Goal: Communication & Community: Participate in discussion

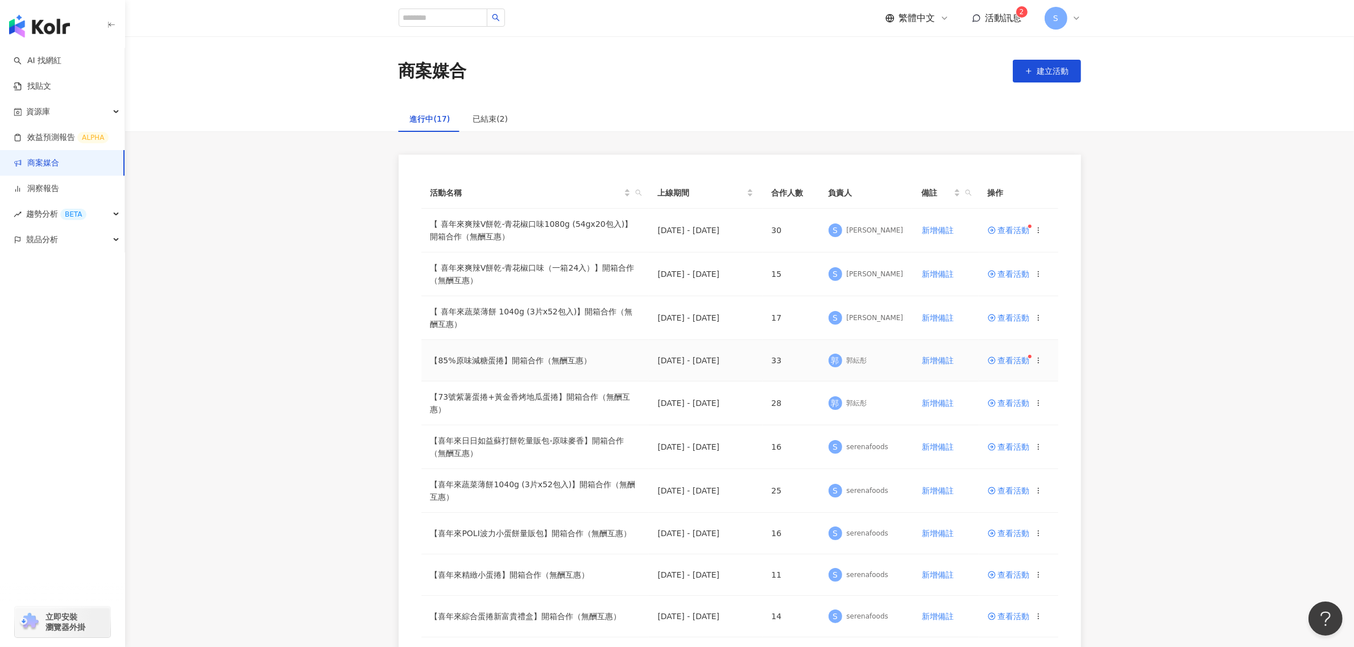
click at [1009, 362] on span "查看活動" at bounding box center [1008, 360] width 42 height 8
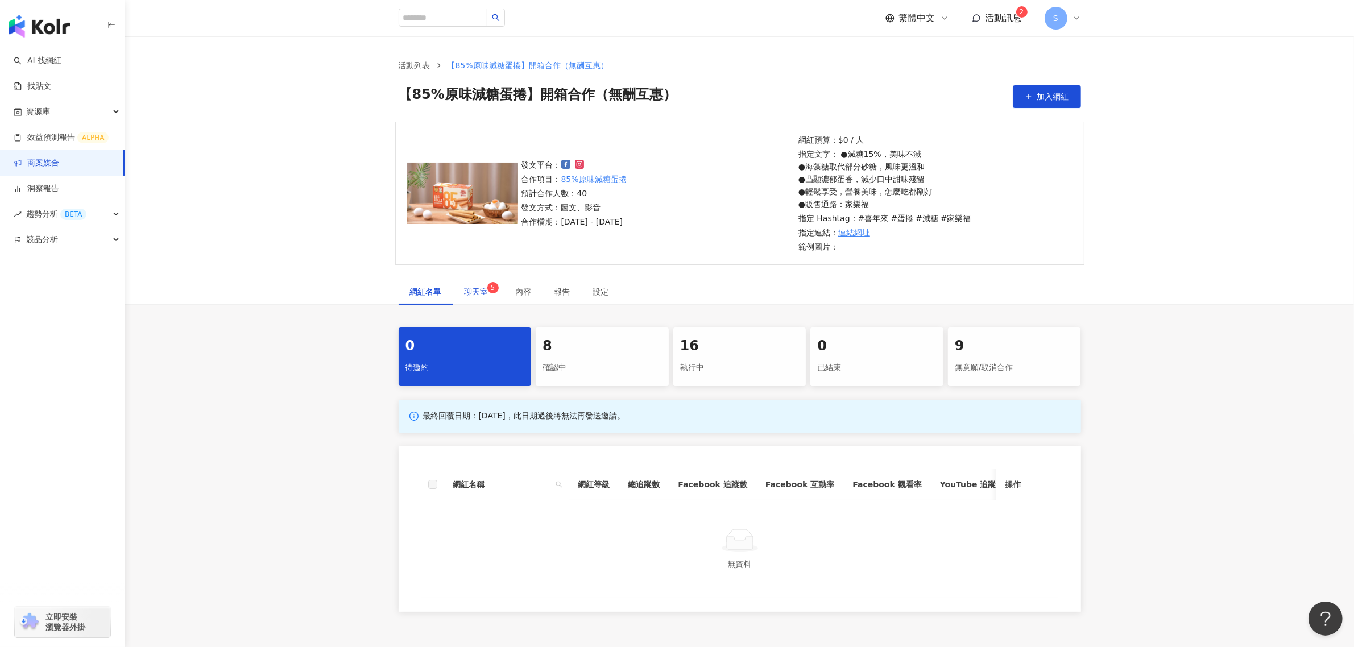
click at [474, 288] on span "聊天室 5" at bounding box center [478, 292] width 28 height 8
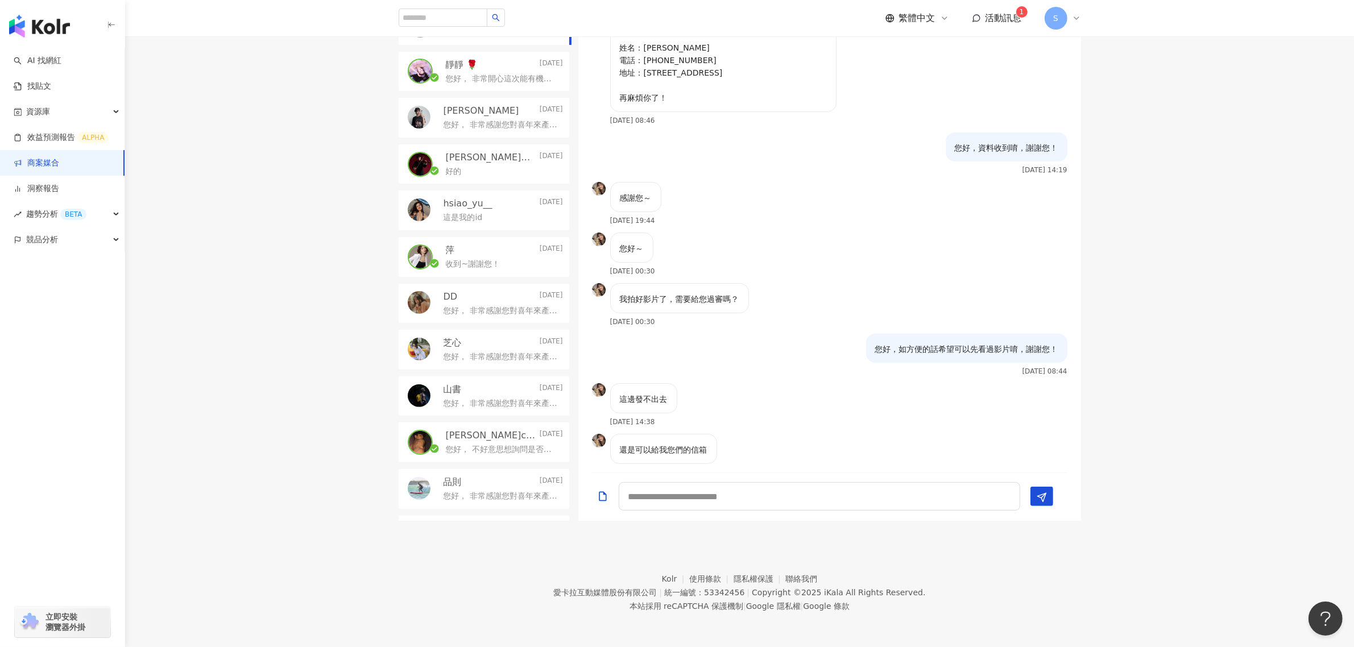
scroll to position [120, 0]
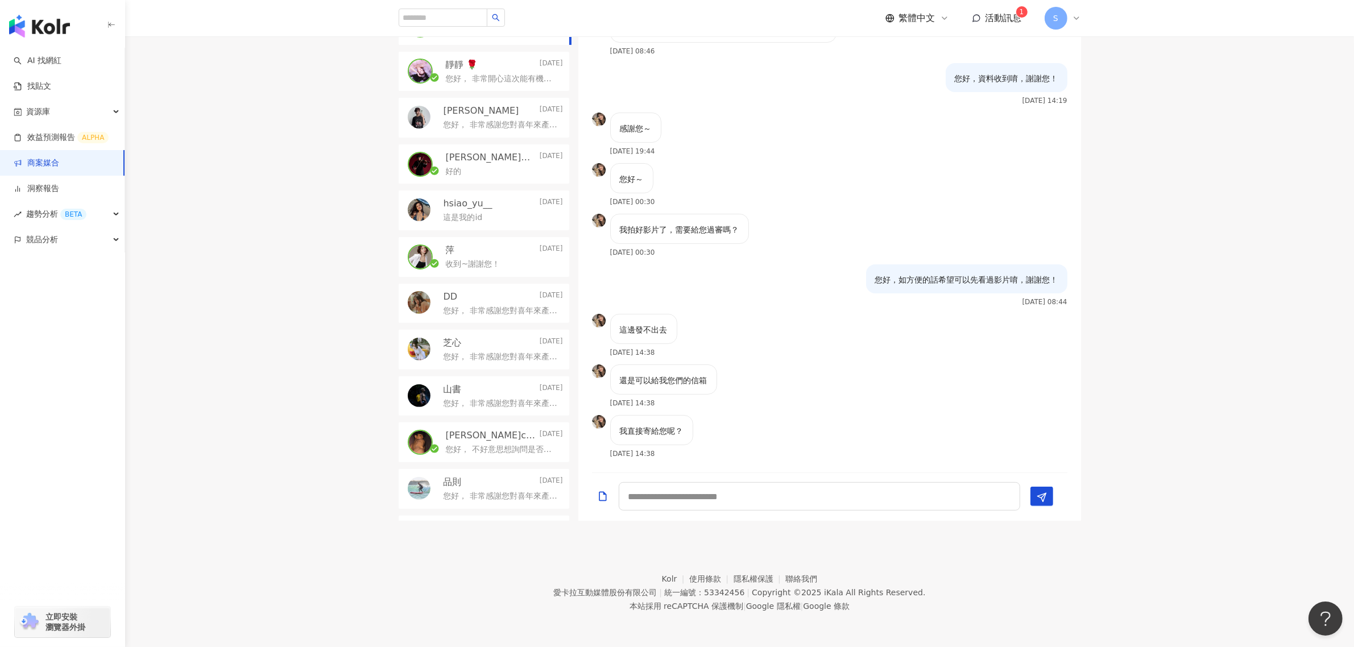
click at [745, 473] on div at bounding box center [829, 497] width 503 height 48
click at [754, 502] on textarea at bounding box center [819, 496] width 401 height 28
type textarea "**********"
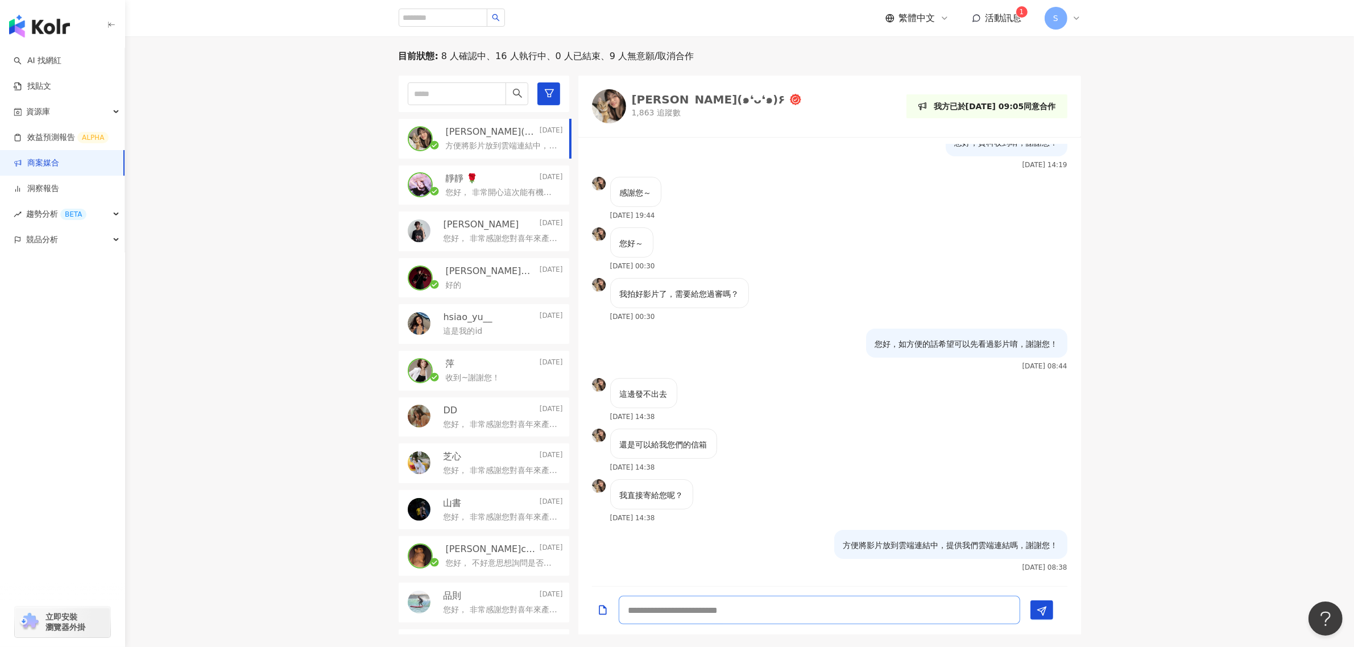
scroll to position [178, 0]
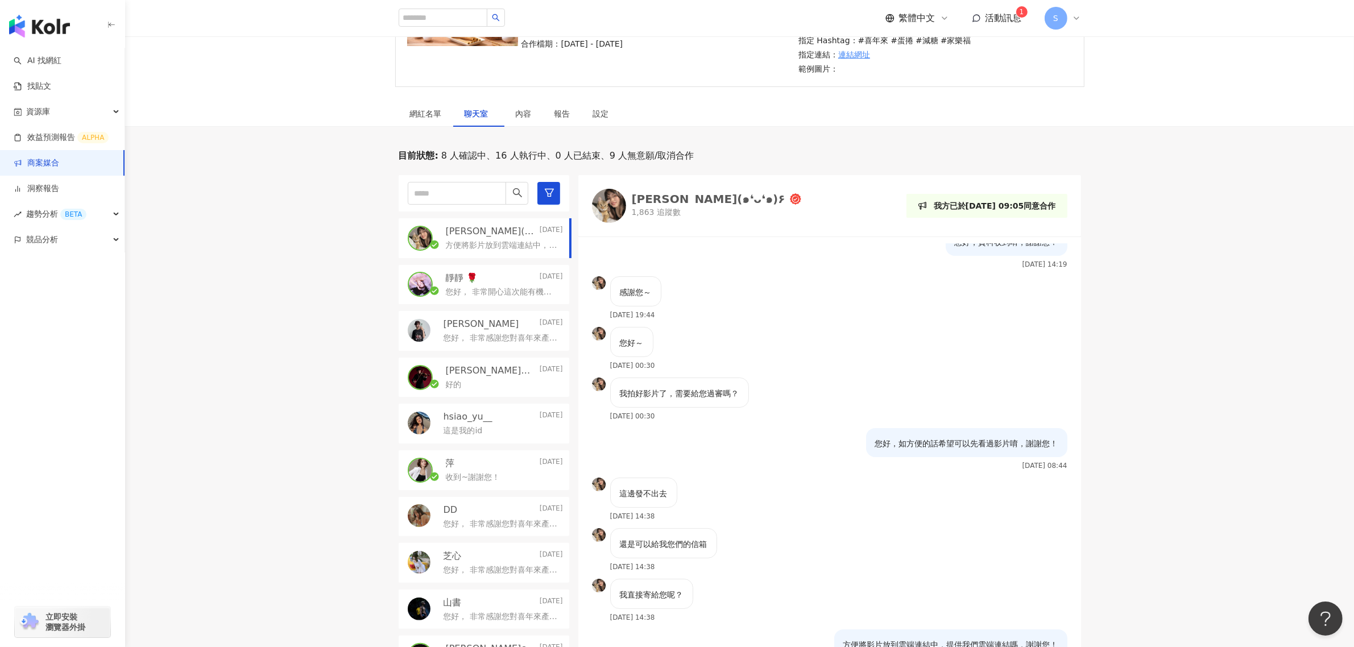
click at [37, 157] on link "商案媒合" at bounding box center [36, 162] width 45 height 11
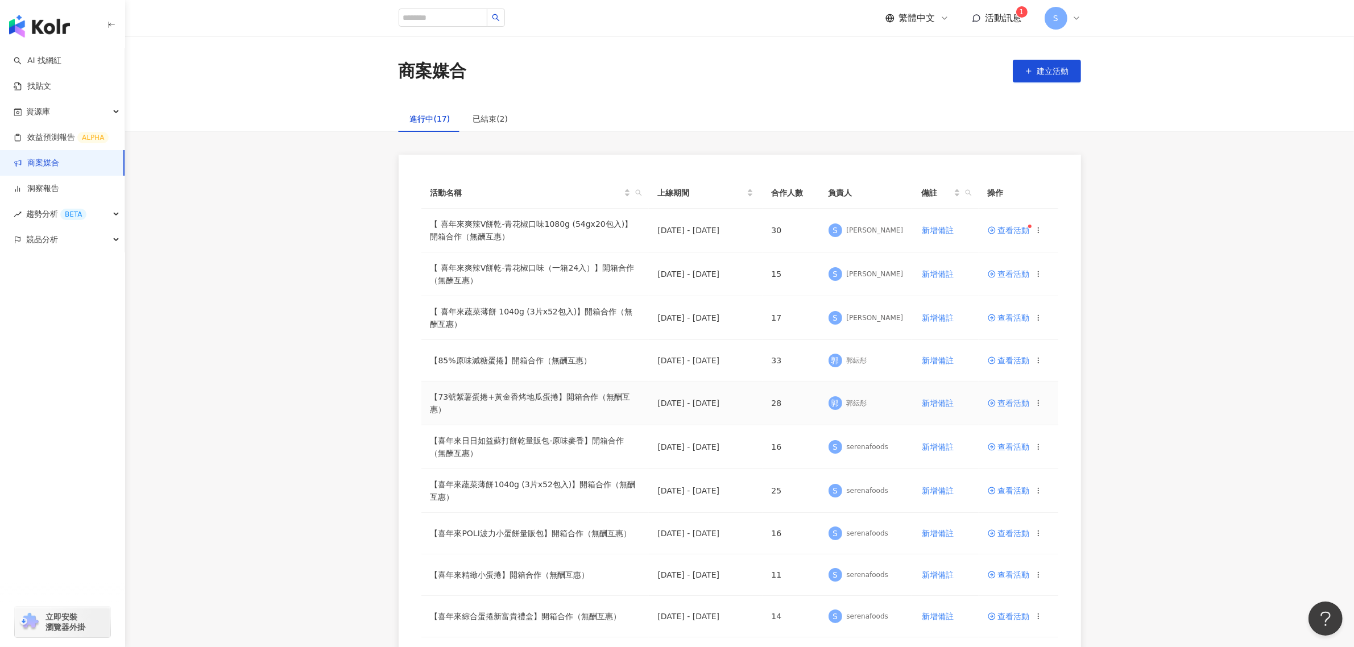
click at [1005, 399] on span "查看活動" at bounding box center [1008, 403] width 42 height 8
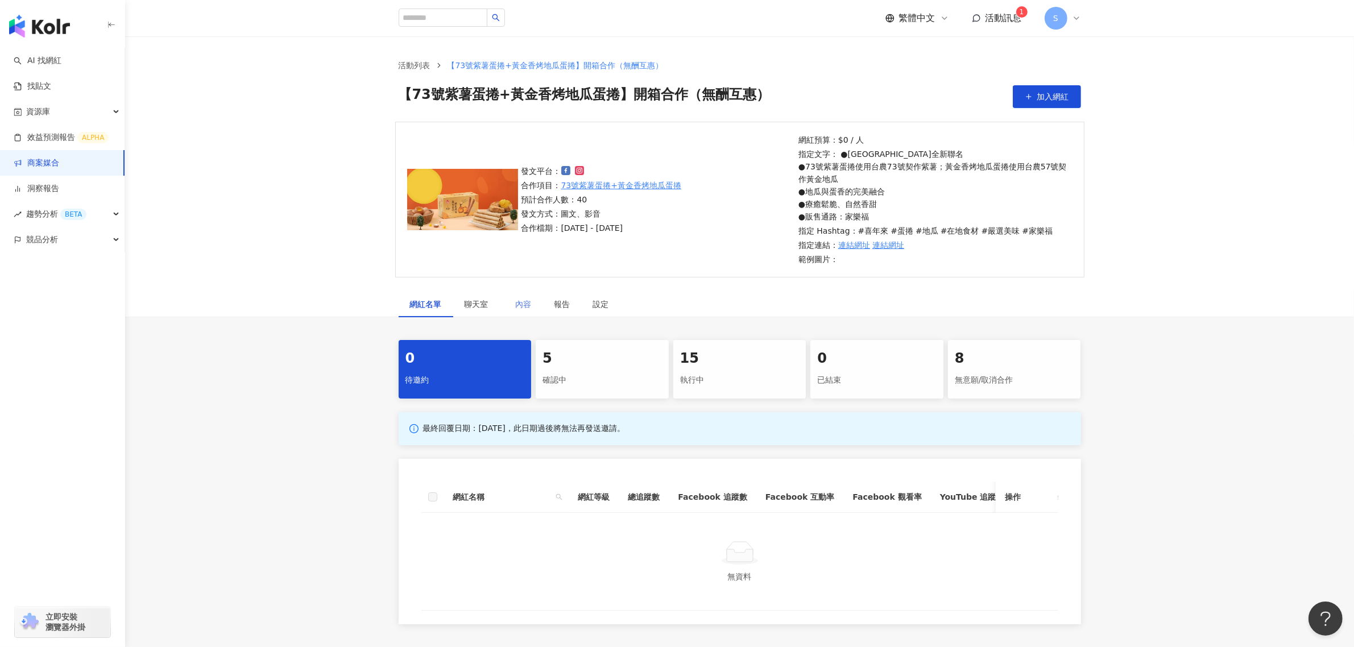
click at [521, 312] on div "內容" at bounding box center [523, 304] width 39 height 26
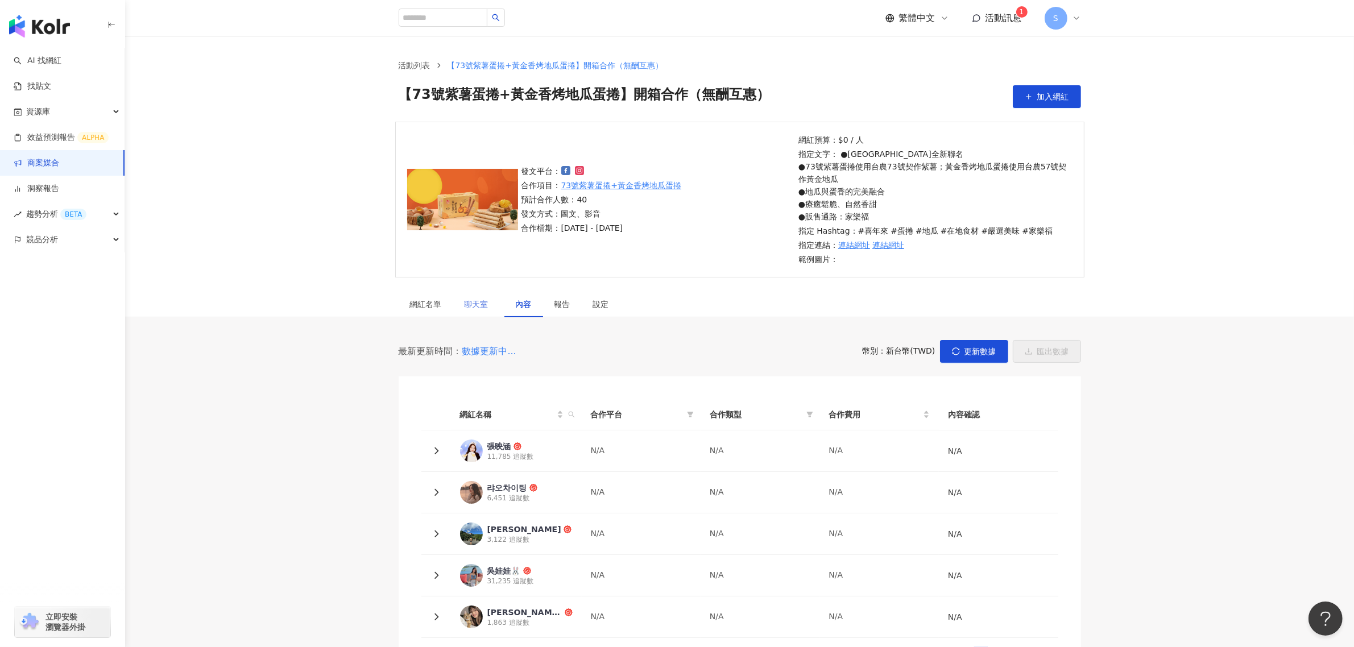
click at [463, 303] on div "聊天室" at bounding box center [478, 304] width 51 height 26
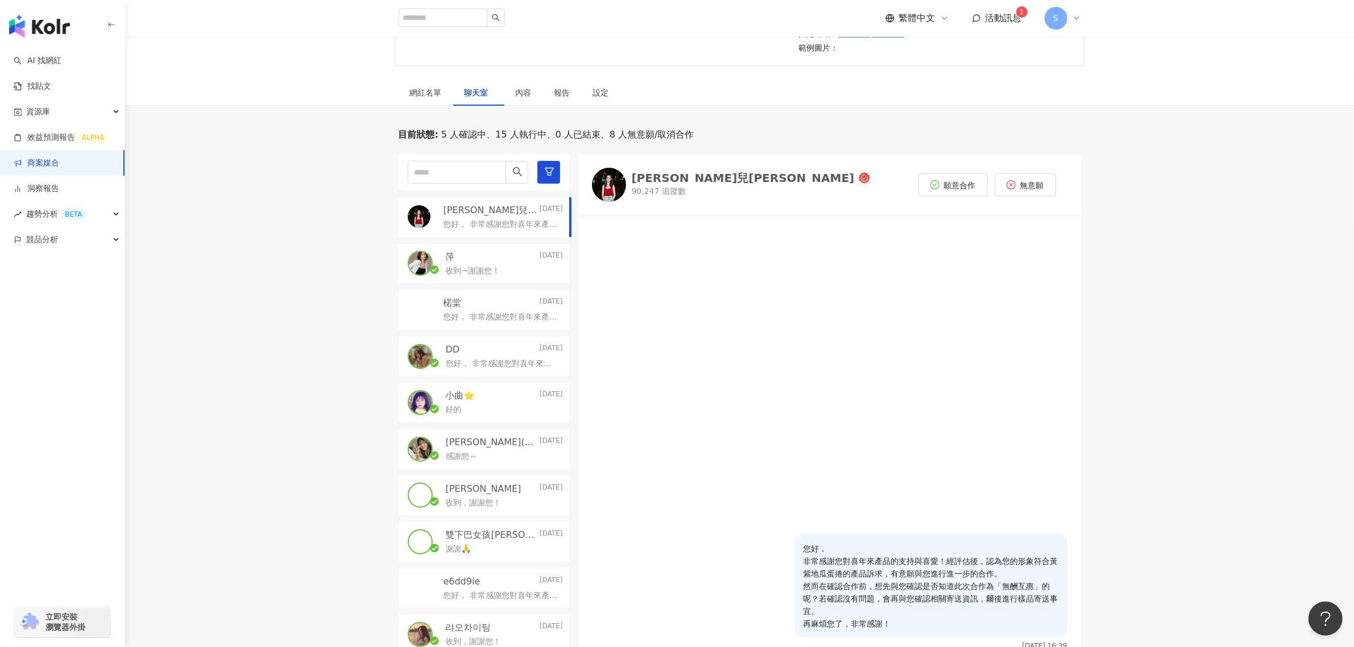
scroll to position [213, 0]
click at [59, 169] on link "商案媒合" at bounding box center [36, 162] width 45 height 11
